Goal: Information Seeking & Learning: Learn about a topic

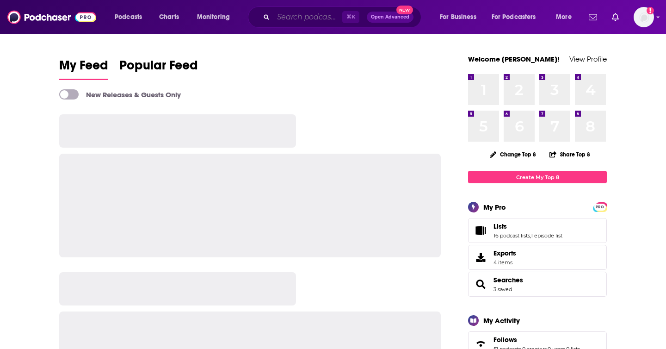
click at [320, 17] on input "Search podcasts, credits, & more..." at bounding box center [307, 17] width 69 height 15
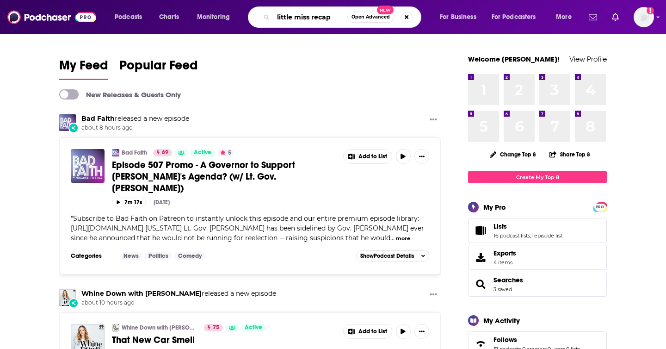
type input "little miss recap"
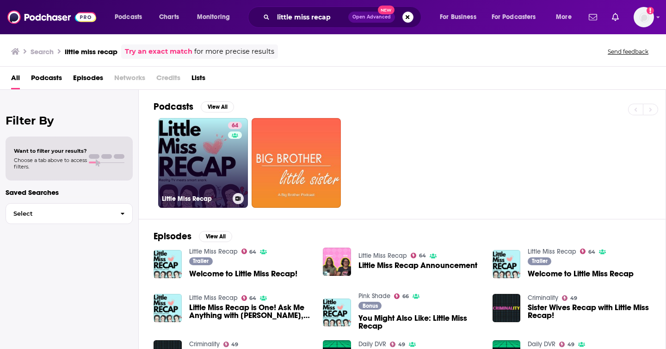
click at [220, 141] on link "64 Little Miss Recap" at bounding box center [203, 163] width 90 height 90
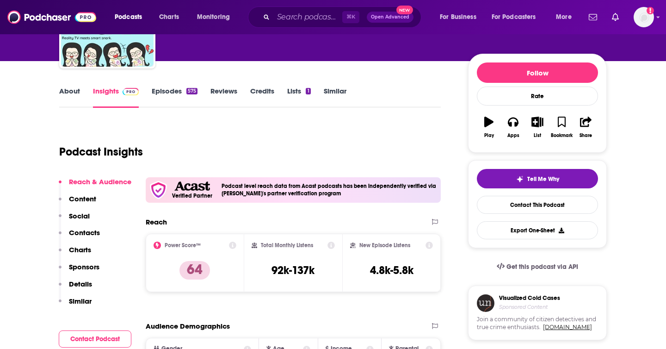
scroll to position [122, 0]
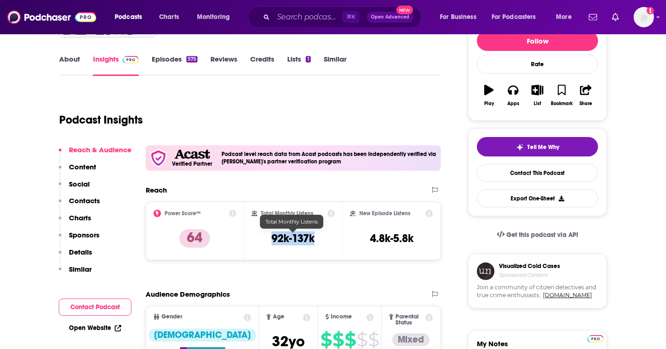
copy h3 "92k-137k"
drag, startPoint x: 271, startPoint y: 239, endPoint x: 316, endPoint y: 241, distance: 44.9
click at [316, 241] on div "Total Monthly Listens 92k-137k" at bounding box center [293, 230] width 84 height 43
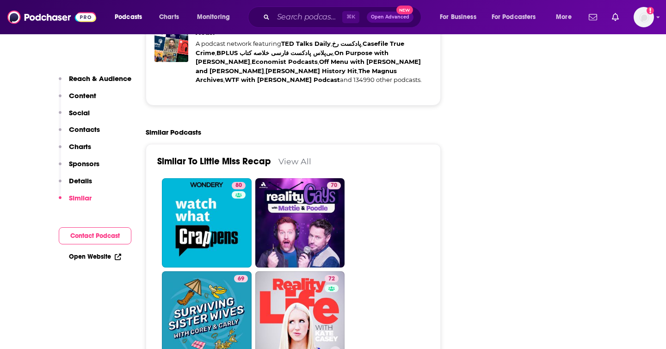
scroll to position [1949, 0]
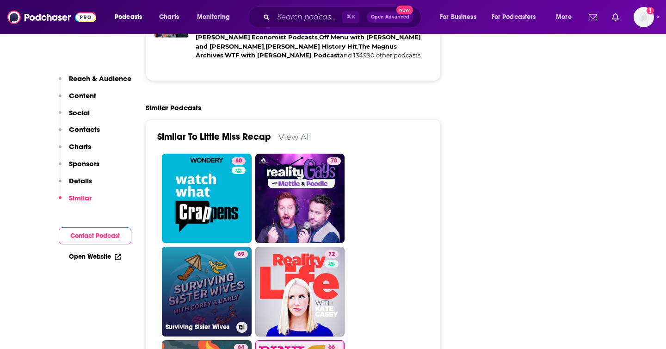
click at [224, 271] on link "69 Surviving Sister Wives" at bounding box center [207, 291] width 90 height 90
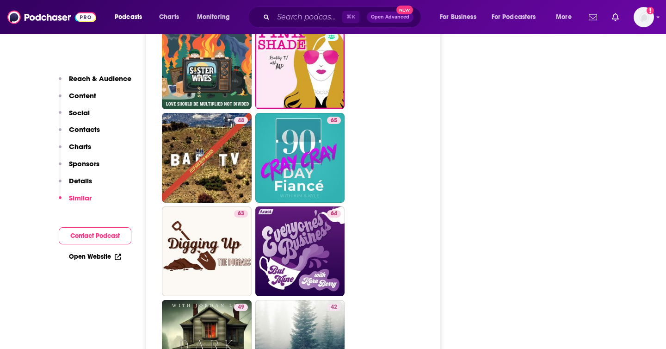
scroll to position [2276, 0]
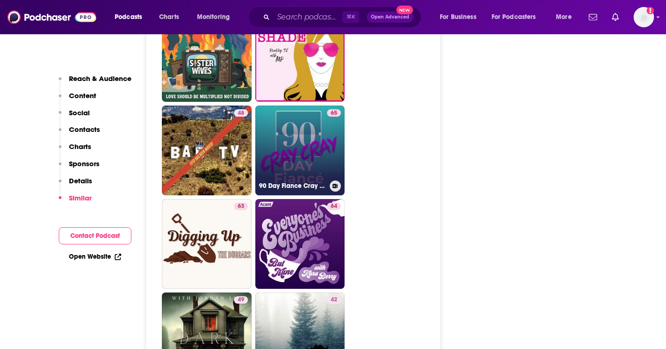
click at [308, 147] on link "65 90 Day Fiance Cray Cray" at bounding box center [300, 150] width 90 height 90
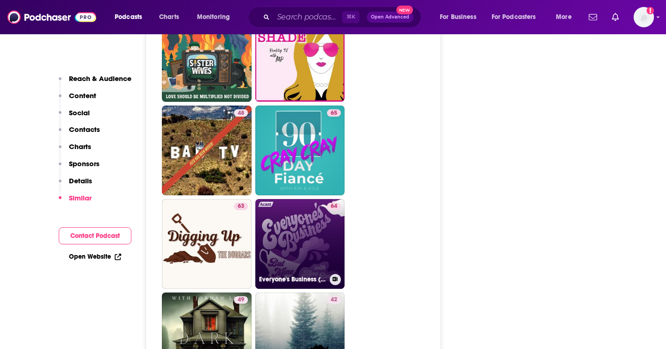
click at [327, 213] on div "64" at bounding box center [334, 237] width 14 height 71
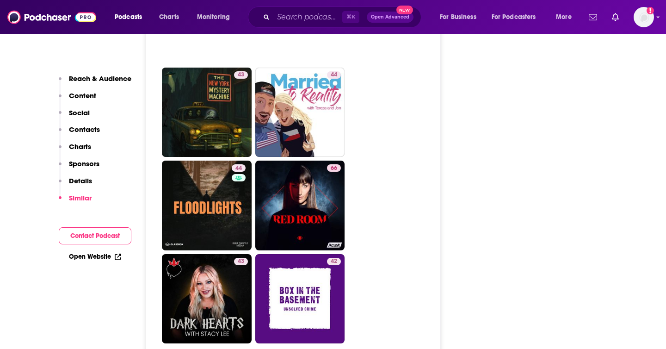
scroll to position [2882, 0]
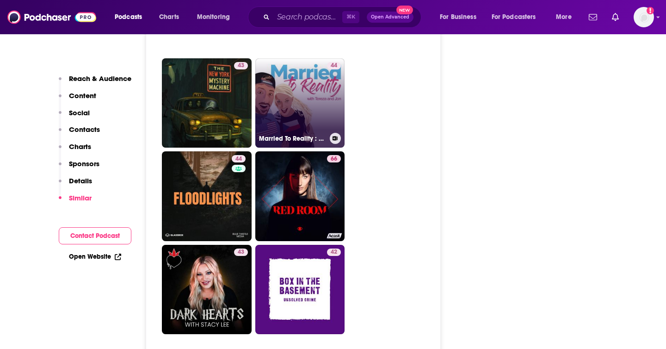
click at [332, 86] on div "44" at bounding box center [334, 97] width 14 height 71
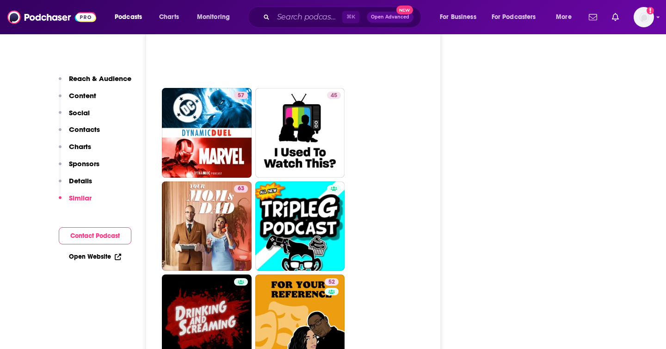
scroll to position [3688, 0]
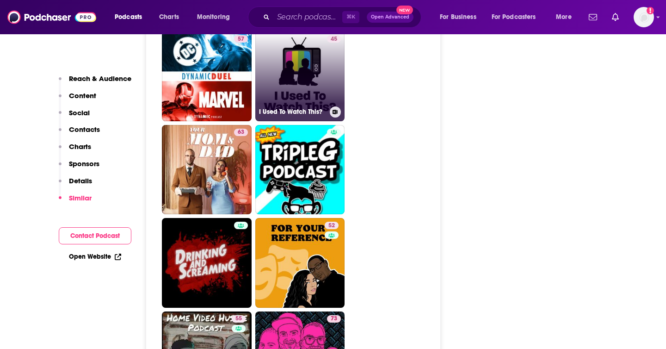
click at [315, 75] on link "45 I Used To Watch This?" at bounding box center [300, 76] width 90 height 90
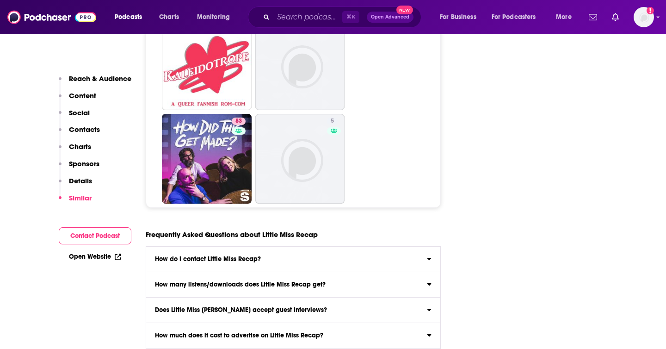
scroll to position [4798, 0]
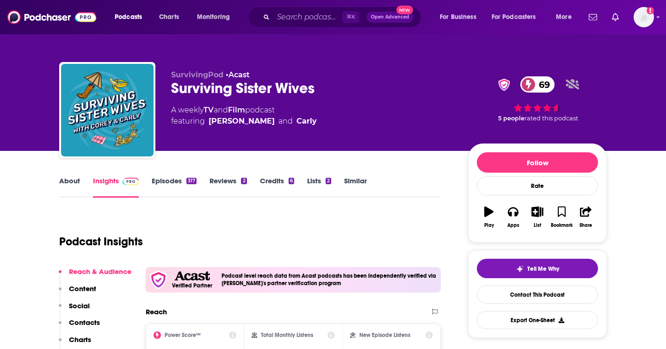
click at [67, 181] on link "About" at bounding box center [69, 186] width 21 height 21
